Goal: Task Accomplishment & Management: Use online tool/utility

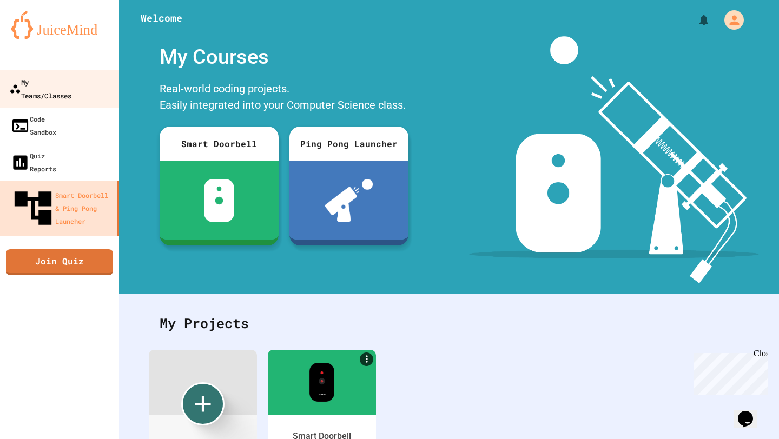
click at [71, 87] on div "My Teams/Classes" at bounding box center [40, 88] width 62 height 27
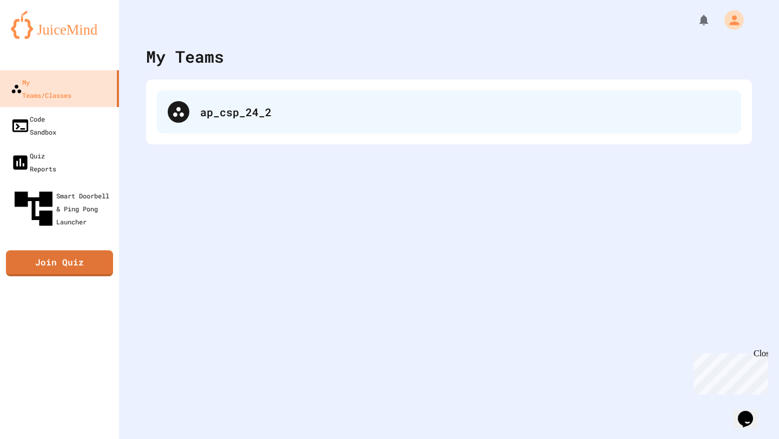
click at [287, 104] on div "ap_csp_24_2" at bounding box center [465, 112] width 530 height 16
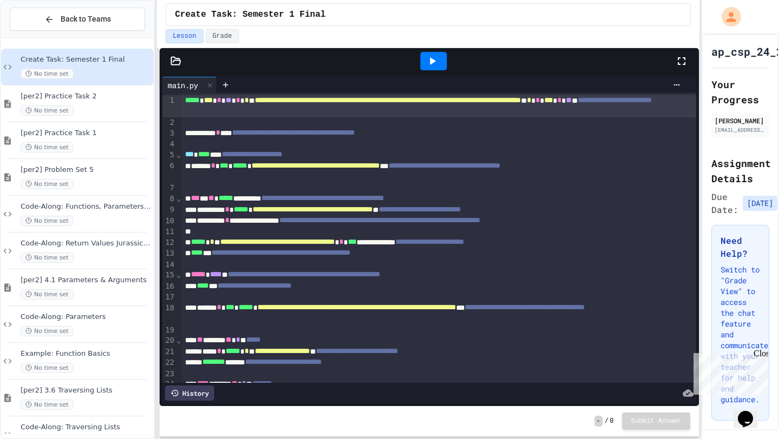
click at [438, 55] on icon at bounding box center [432, 61] width 13 height 13
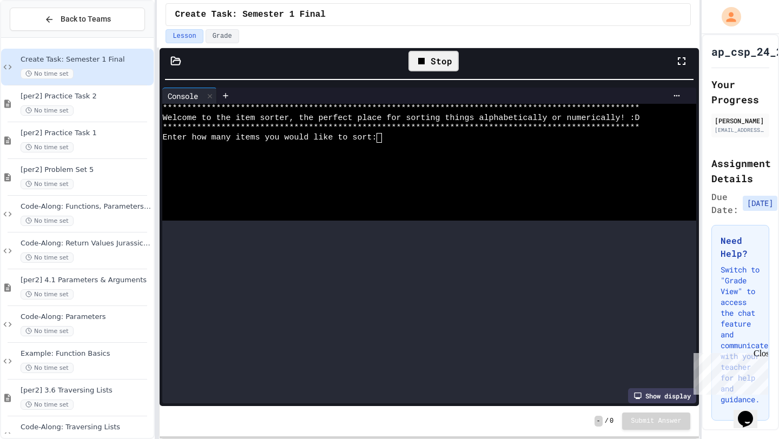
click at [438, 9] on div "**********" at bounding box center [428, 219] width 542 height 439
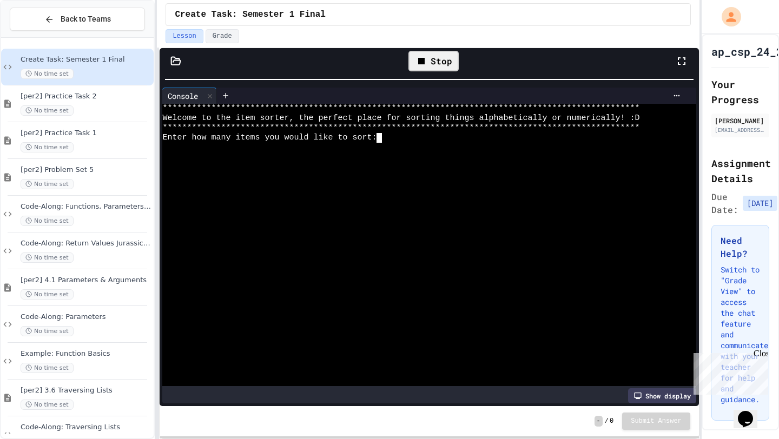
click at [432, 142] on div "Enter how many items you would like to sort:" at bounding box center [422, 138] width 521 height 10
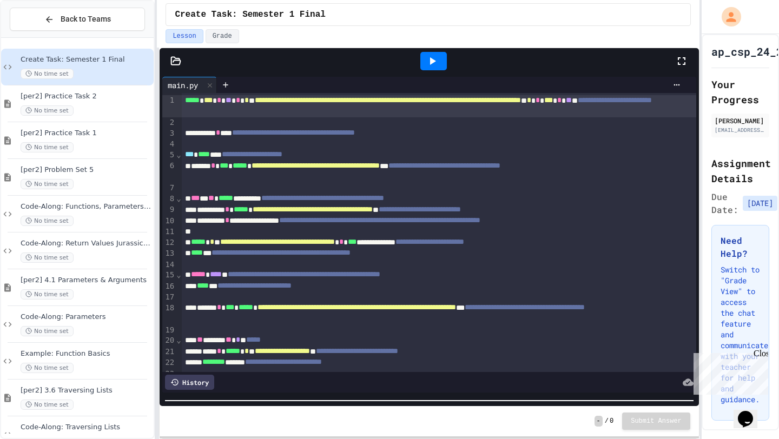
scroll to position [273, 0]
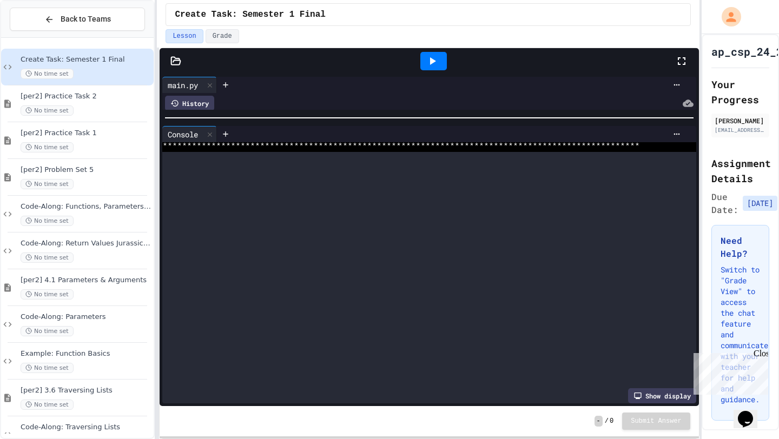
click at [438, 0] on div "**********" at bounding box center [428, 219] width 542 height 439
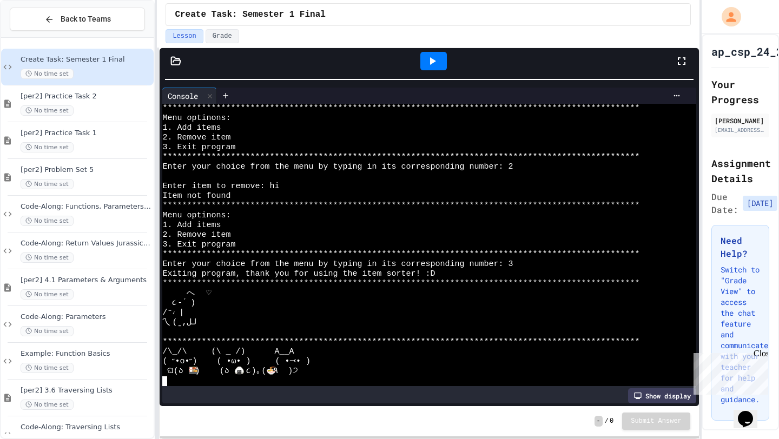
scroll to position [438, 0]
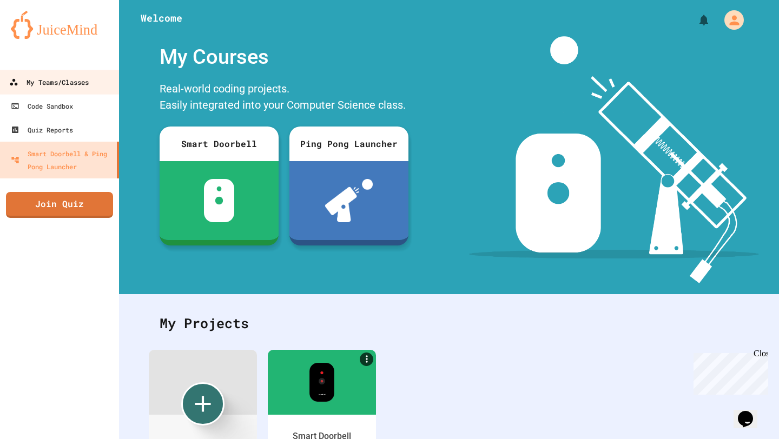
click at [82, 84] on div "My Teams/Classes" at bounding box center [49, 83] width 80 height 14
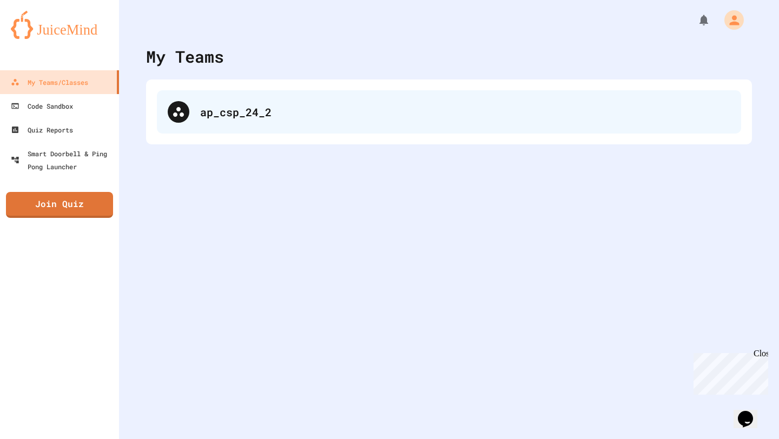
click at [278, 101] on div "ap_csp_24_2" at bounding box center [449, 111] width 584 height 43
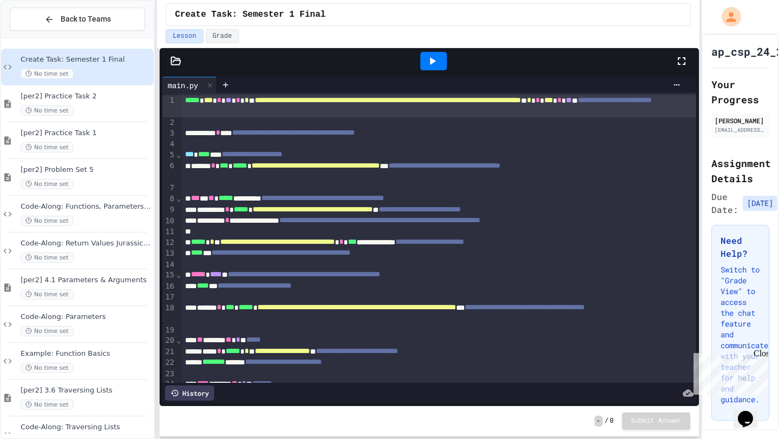
click at [435, 65] on icon at bounding box center [432, 61] width 13 height 13
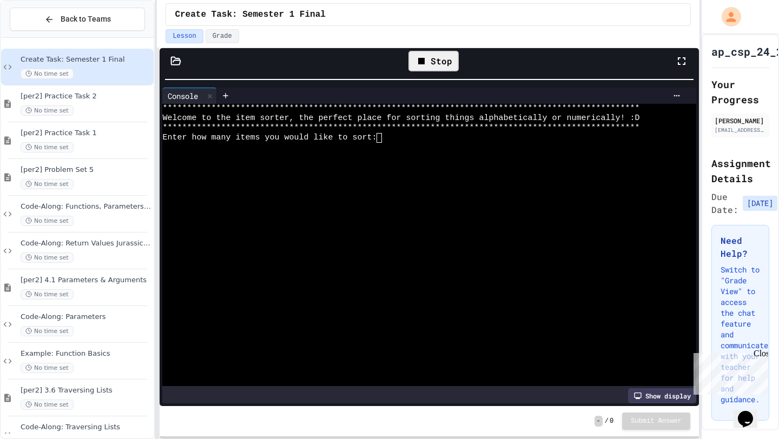
click at [364, 0] on html "**********" at bounding box center [389, 219] width 779 height 439
click at [404, 154] on div at bounding box center [422, 158] width 521 height 10
click at [386, 137] on textarea "Terminal input" at bounding box center [383, 138] width 5 height 10
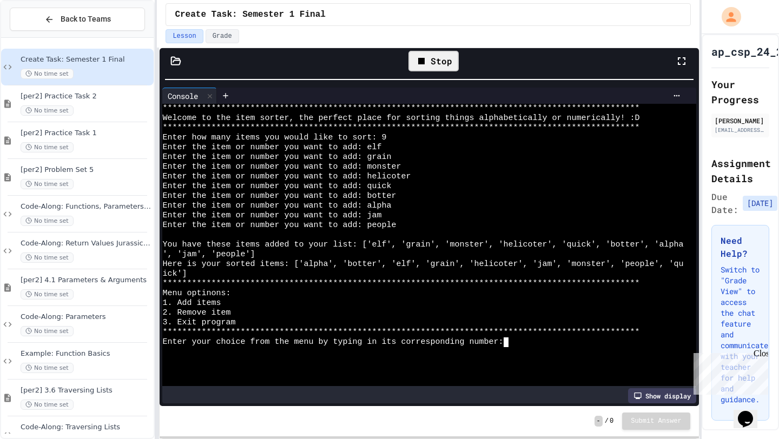
click at [541, 345] on div "Enter your choice from the menu by typing in its corresponding number:" at bounding box center [422, 343] width 521 height 10
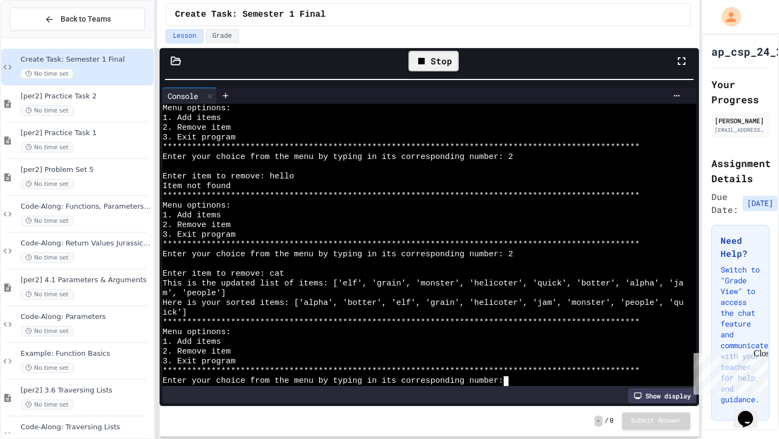
scroll to position [312, 0]
